Goal: Information Seeking & Learning: Learn about a topic

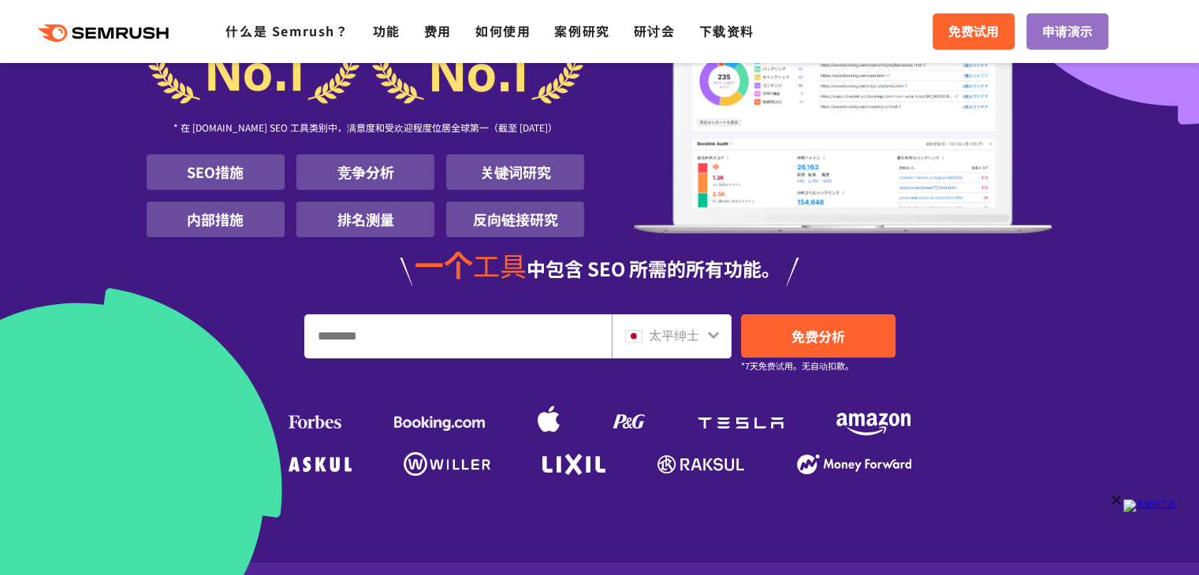
scroll to position [170, 0]
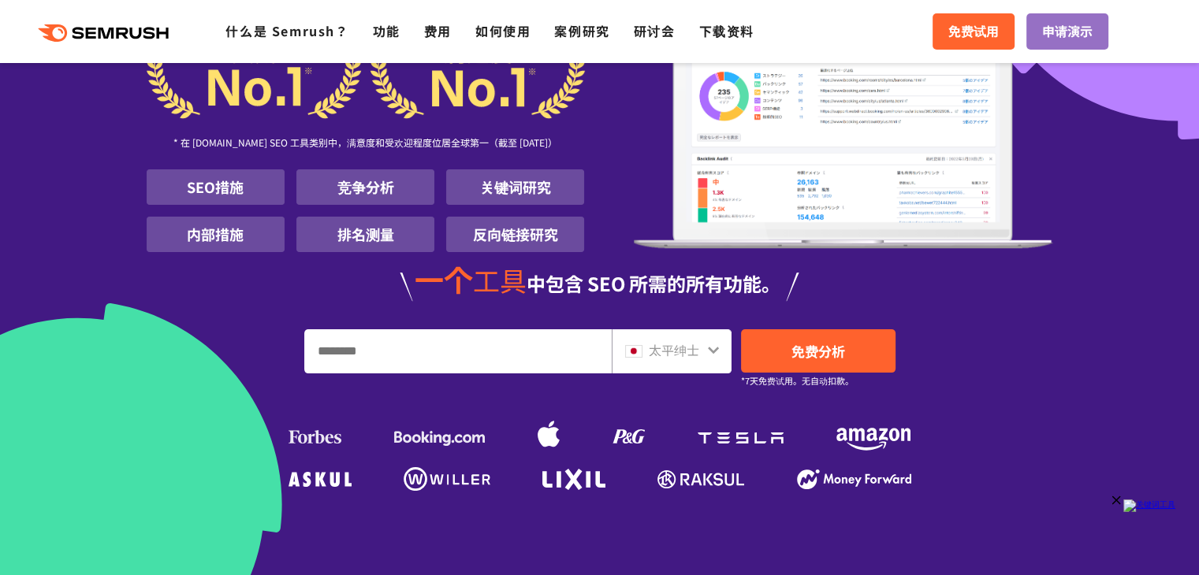
click at [705, 350] on div "太平绅士" at bounding box center [668, 351] width 86 height 20
click at [711, 352] on icon at bounding box center [713, 350] width 13 height 13
click at [645, 348] on div "太平绅士" at bounding box center [668, 351] width 86 height 20
click at [709, 351] on icon at bounding box center [713, 350] width 13 height 13
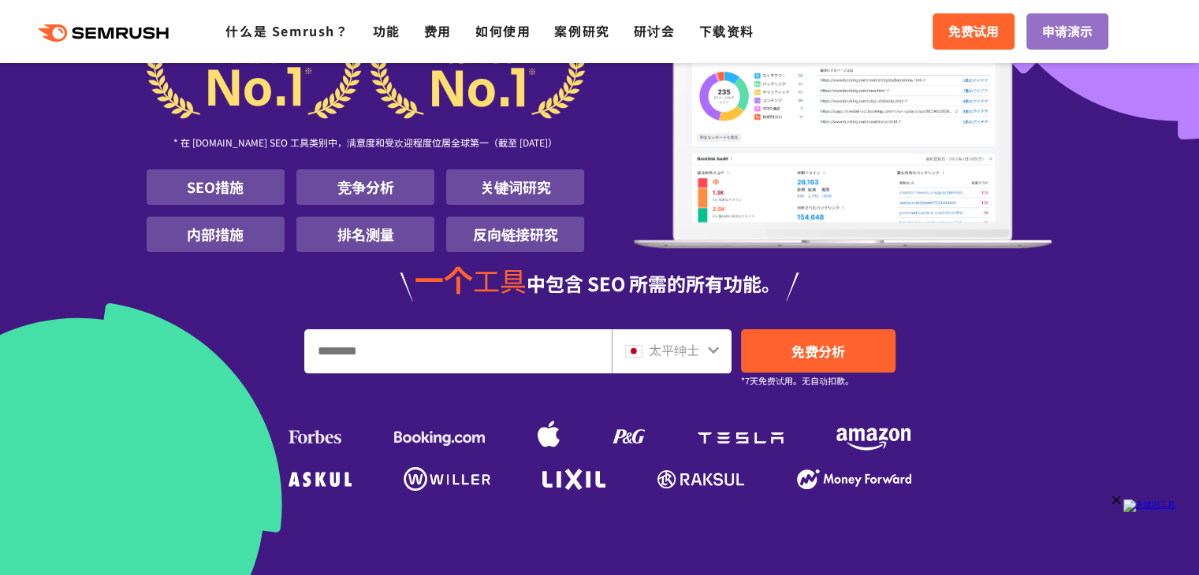
click at [709, 351] on icon at bounding box center [713, 350] width 13 height 13
click at [716, 351] on icon at bounding box center [713, 350] width 13 height 13
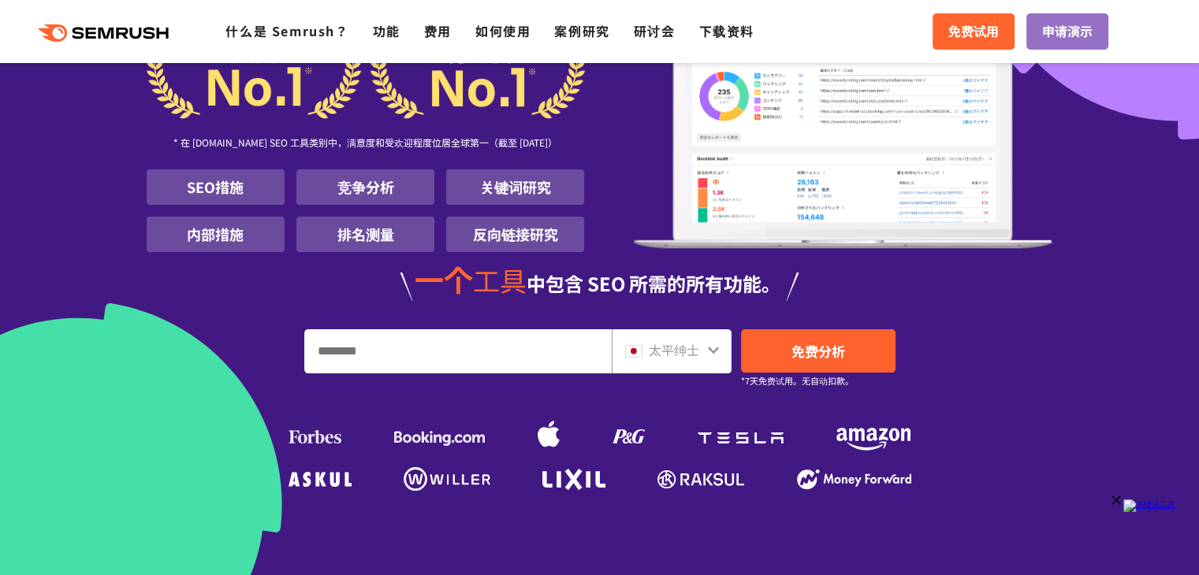
click at [514, 352] on input "输入网址和关键词" at bounding box center [458, 351] width 306 height 43
paste input "**********"
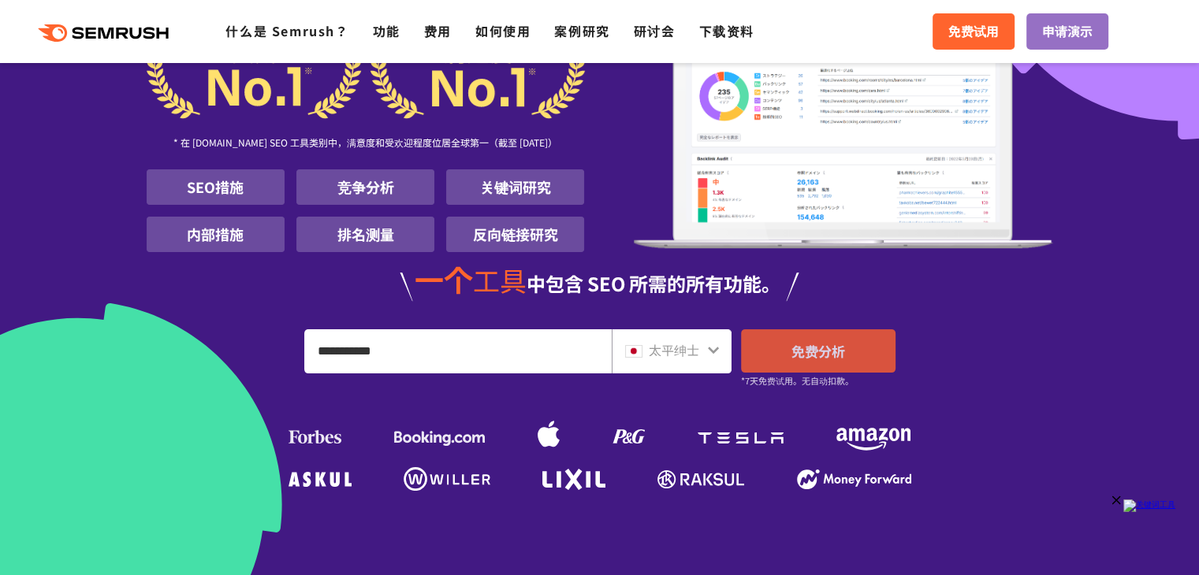
type input "**********"
click at [817, 331] on link "免费分析" at bounding box center [818, 351] width 155 height 43
